Goal: Transaction & Acquisition: Purchase product/service

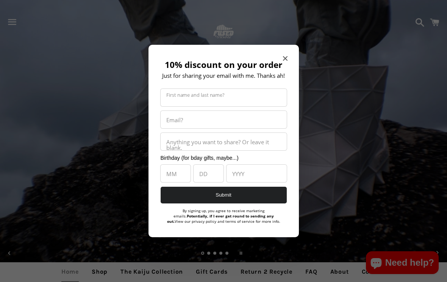
click at [286, 56] on icon "Close modal" at bounding box center [285, 58] width 5 height 5
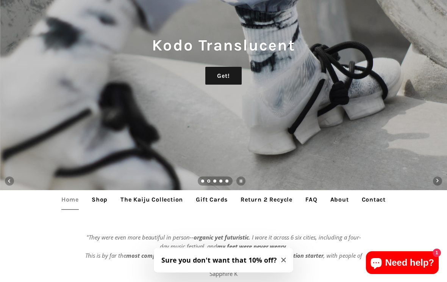
scroll to position [117, 0]
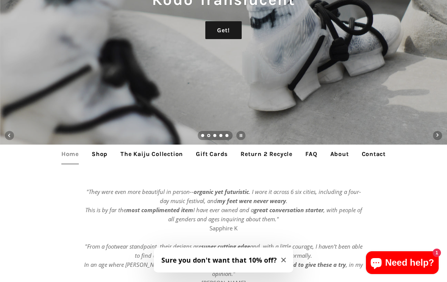
click at [158, 156] on link "The Kaiju Collection" at bounding box center [152, 153] width 74 height 19
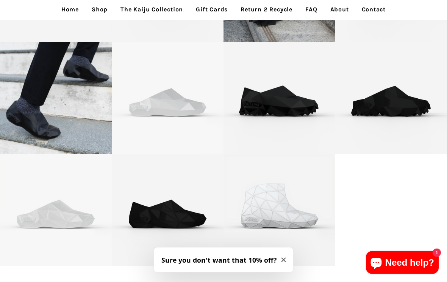
scroll to position [307, 0]
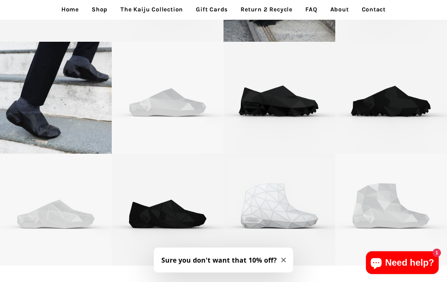
click at [287, 99] on p "FUSED footwear - Gojira Low - 3D printed footwear" at bounding box center [279, 95] width 85 height 36
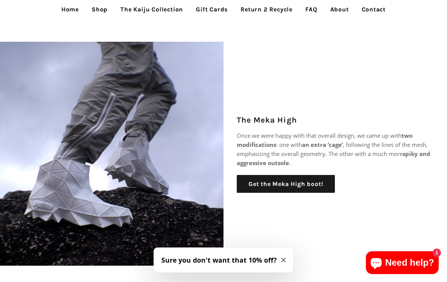
scroll to position [552, 0]
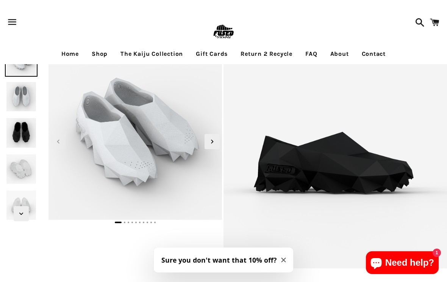
click at [213, 140] on icon "Next slide" at bounding box center [212, 141] width 8 height 8
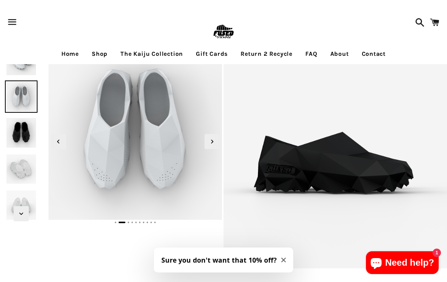
click at [216, 136] on span "Next slide" at bounding box center [212, 141] width 15 height 15
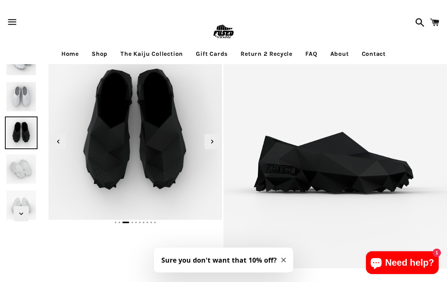
click at [217, 138] on span "Next slide" at bounding box center [212, 141] width 15 height 15
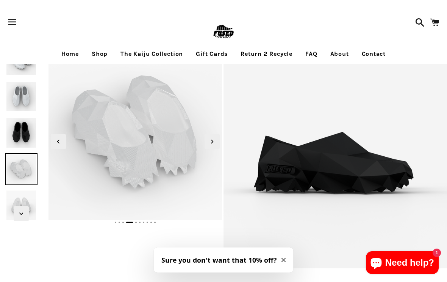
click at [217, 140] on span "Next slide" at bounding box center [212, 141] width 15 height 15
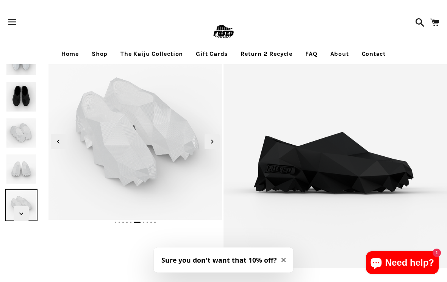
click at [213, 145] on icon "Next slide" at bounding box center [212, 141] width 8 height 8
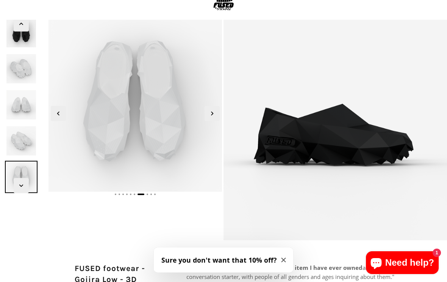
scroll to position [27, 0]
